Goal: Transaction & Acquisition: Register for event/course

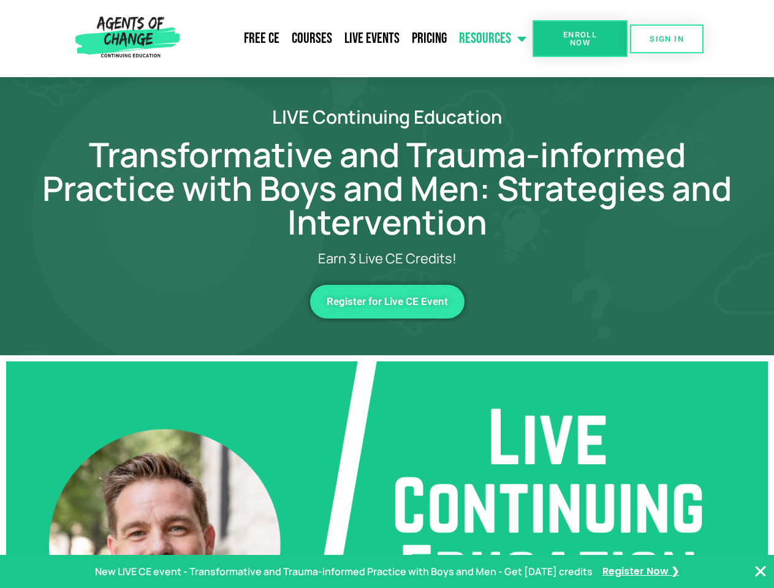
click at [493, 39] on link "Resources" at bounding box center [493, 38] width 80 height 31
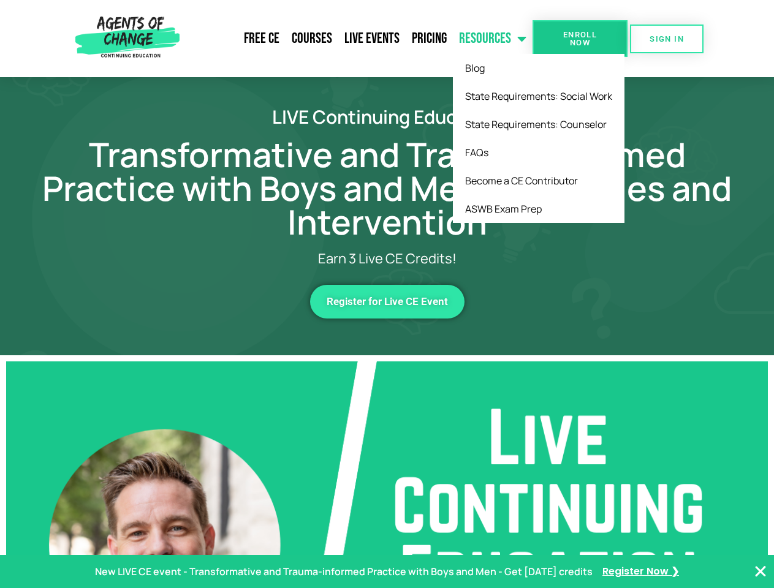
click at [580, 39] on span "Enroll Now" at bounding box center [580, 39] width 56 height 16
click at [667, 39] on span "SIGN IN" at bounding box center [667, 39] width 34 height 8
click at [387, 301] on span "Register for Live CE Event" at bounding box center [387, 302] width 121 height 10
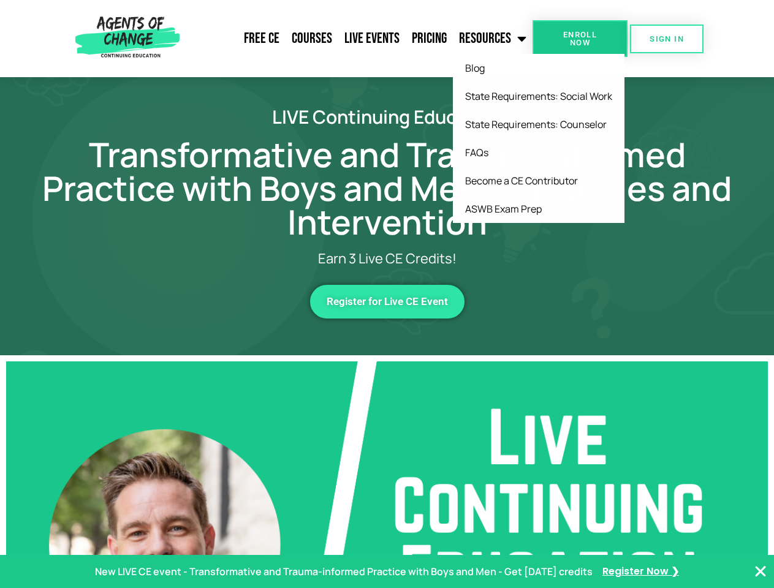
click at [387, 301] on span "Register for Live CE Event" at bounding box center [387, 302] width 121 height 10
click at [387, 572] on p "New LIVE CE event - Transformative and Trauma-informed Practice with Boys and M…" at bounding box center [344, 572] width 498 height 18
click at [760, 572] on icon "Close Banner" at bounding box center [760, 571] width 15 height 15
